Goal: Task Accomplishment & Management: Manage account settings

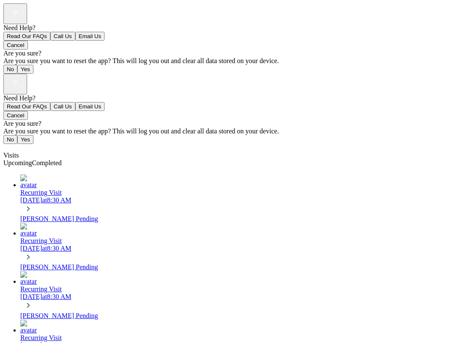
click at [33, 204] on icon at bounding box center [28, 208] width 9 height 9
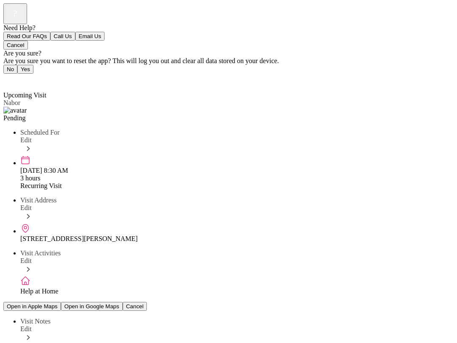
click at [35, 182] on div "Recurring Visit" at bounding box center [236, 186] width 433 height 8
click at [33, 144] on icon at bounding box center [28, 148] width 9 height 9
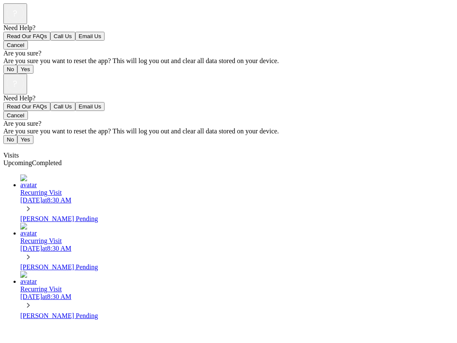
click at [36, 215] on div "[PERSON_NAME] Pending" at bounding box center [236, 219] width 433 height 8
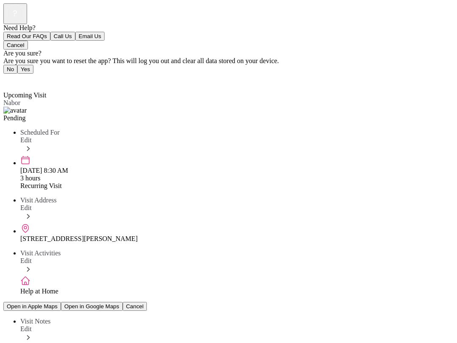
scroll to position [52, 0]
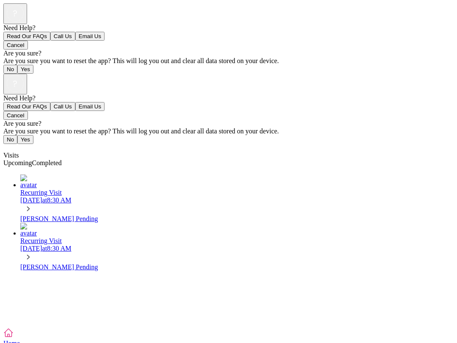
click at [40, 189] on div "Recurring Visit" at bounding box center [236, 193] width 433 height 8
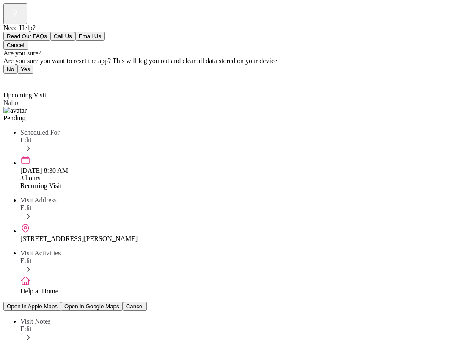
scroll to position [52, 0]
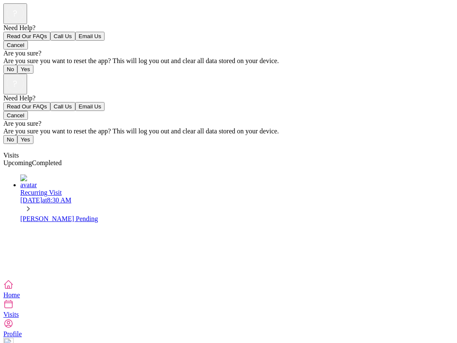
click at [41, 189] on div "Recurring Visit" at bounding box center [236, 193] width 433 height 8
